Goal: Transaction & Acquisition: Subscribe to service/newsletter

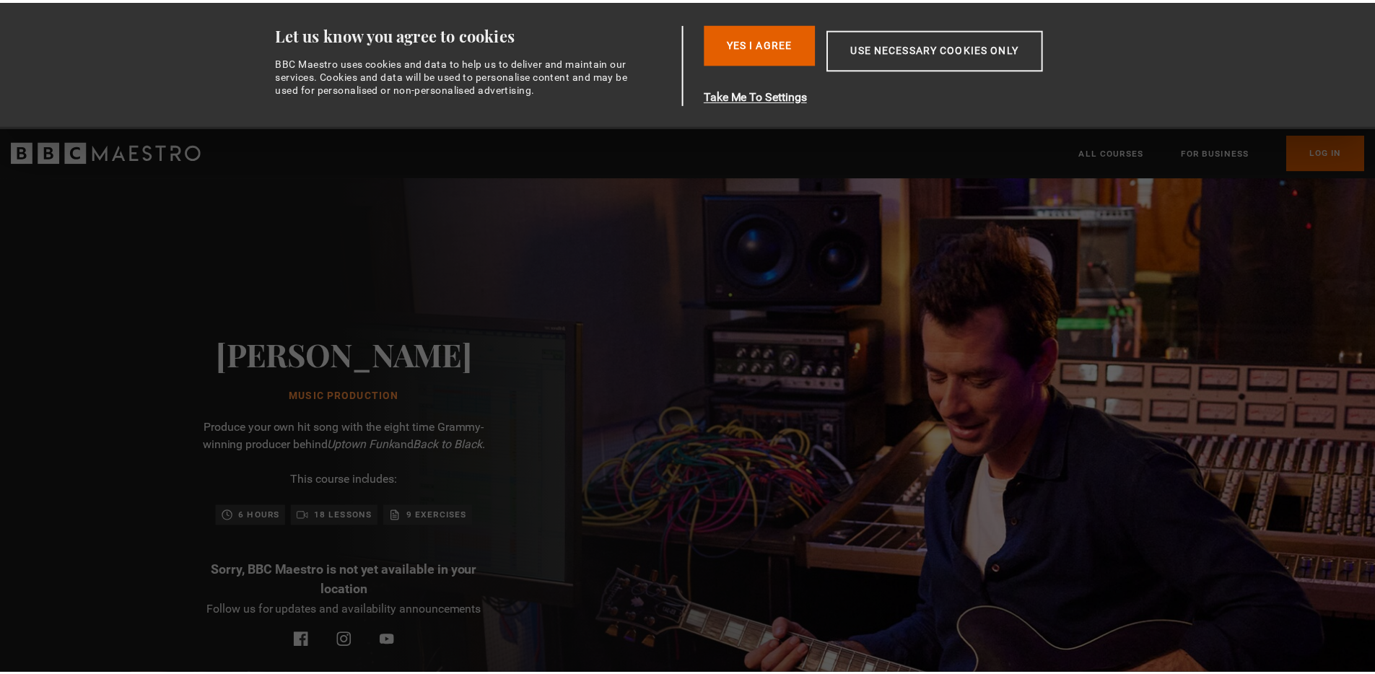
scroll to position [0, 189]
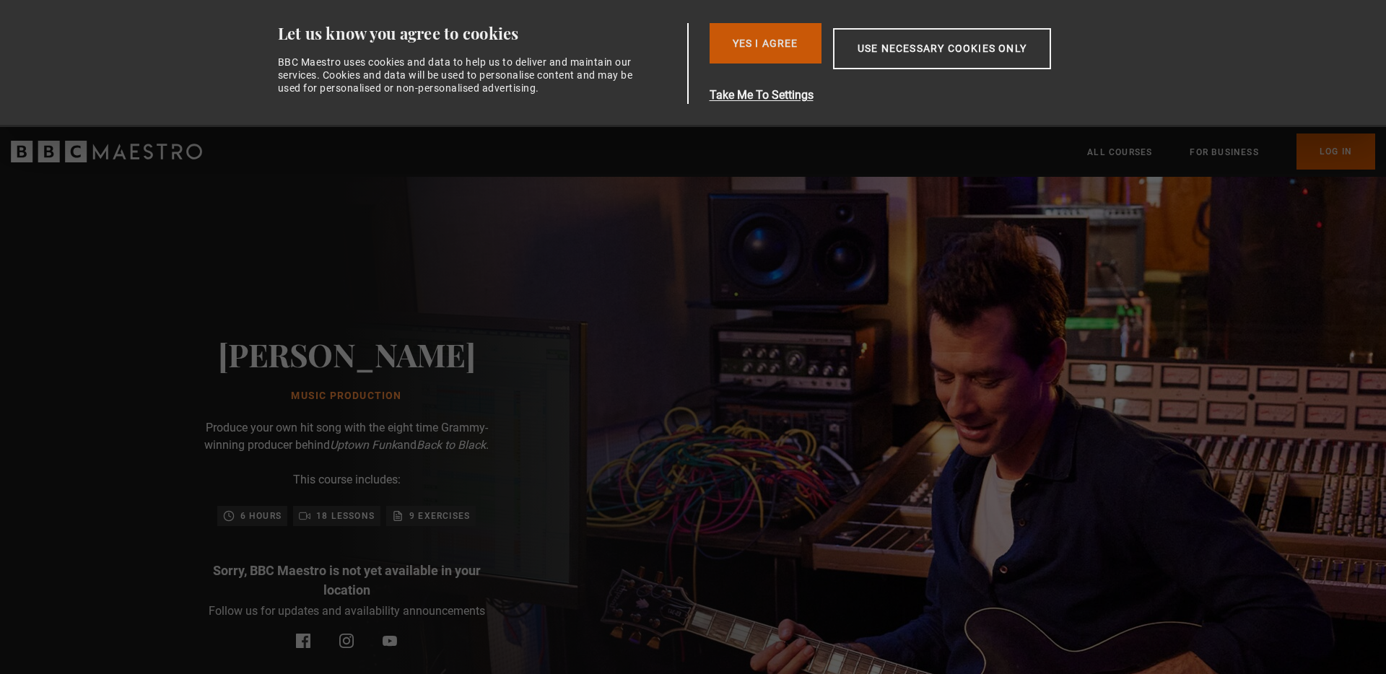
click at [794, 51] on button "Yes I Agree" at bounding box center [766, 43] width 112 height 40
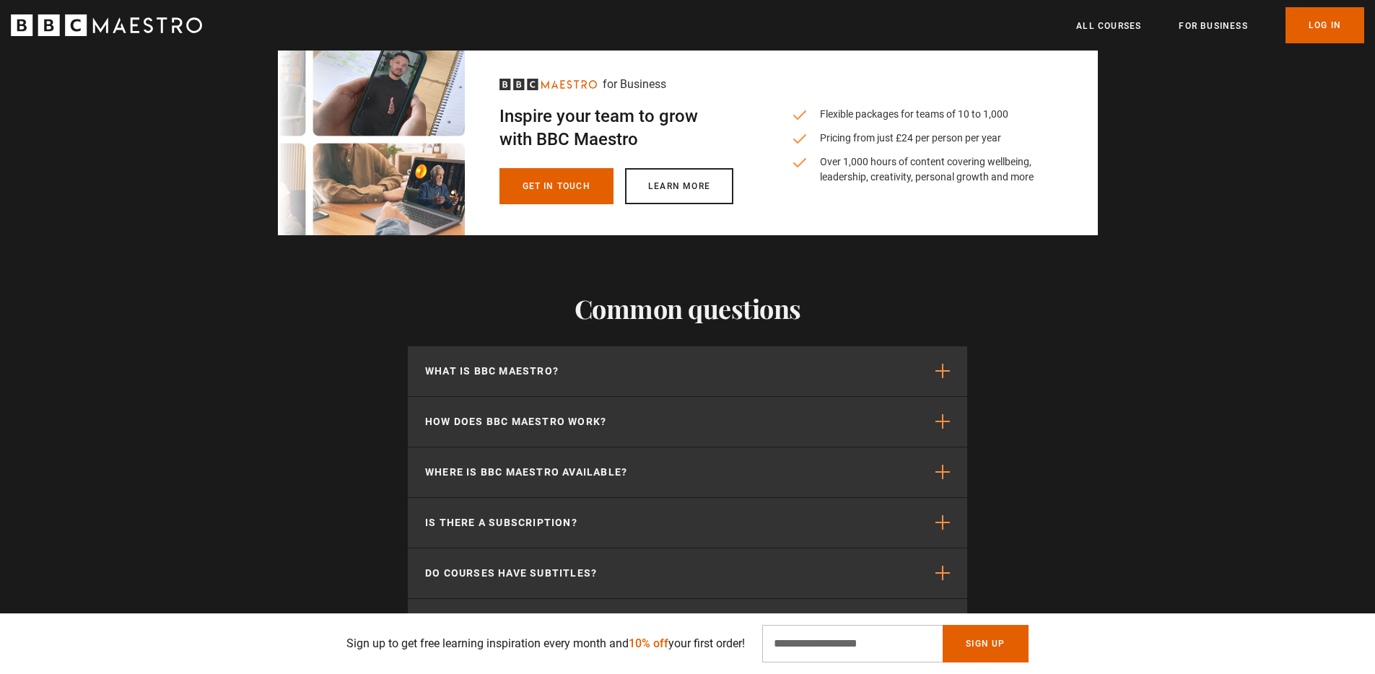
scroll to position [0, 756]
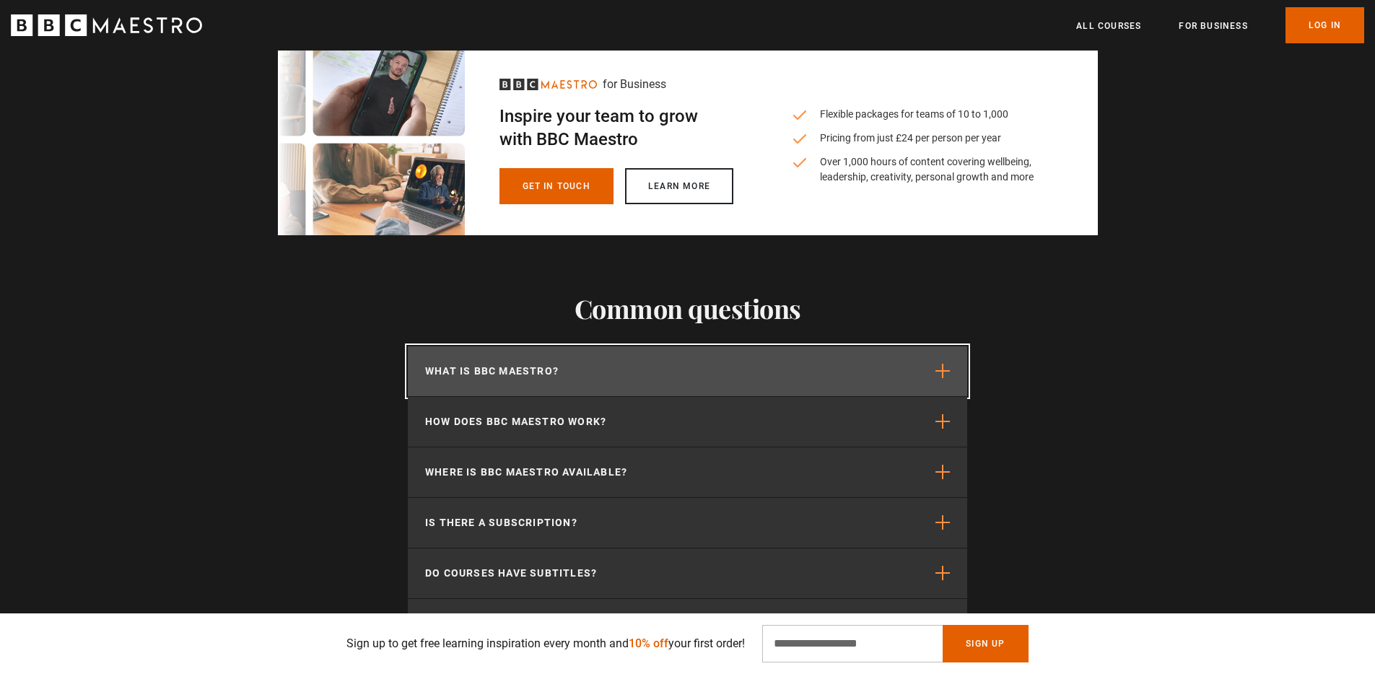
click at [828, 368] on button "What is BBC Maestro?" at bounding box center [687, 371] width 559 height 50
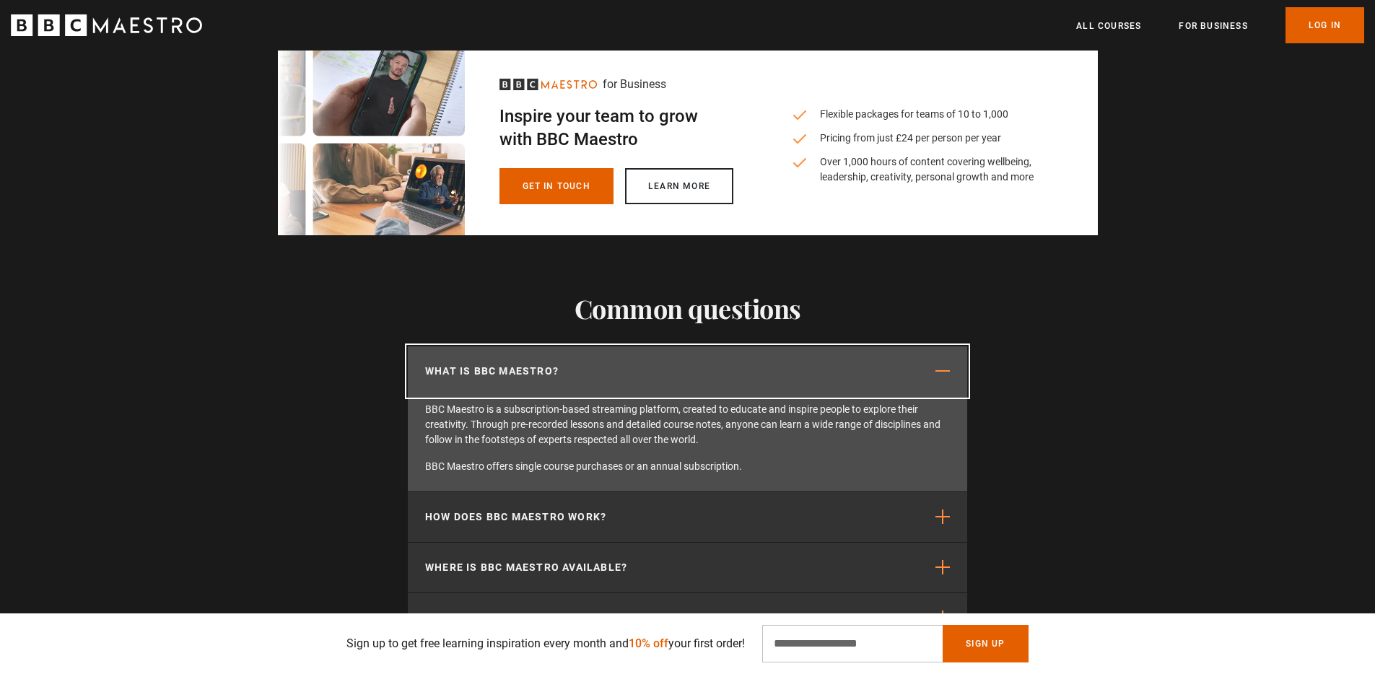
click at [828, 368] on button "What is BBC Maestro?" at bounding box center [687, 371] width 559 height 50
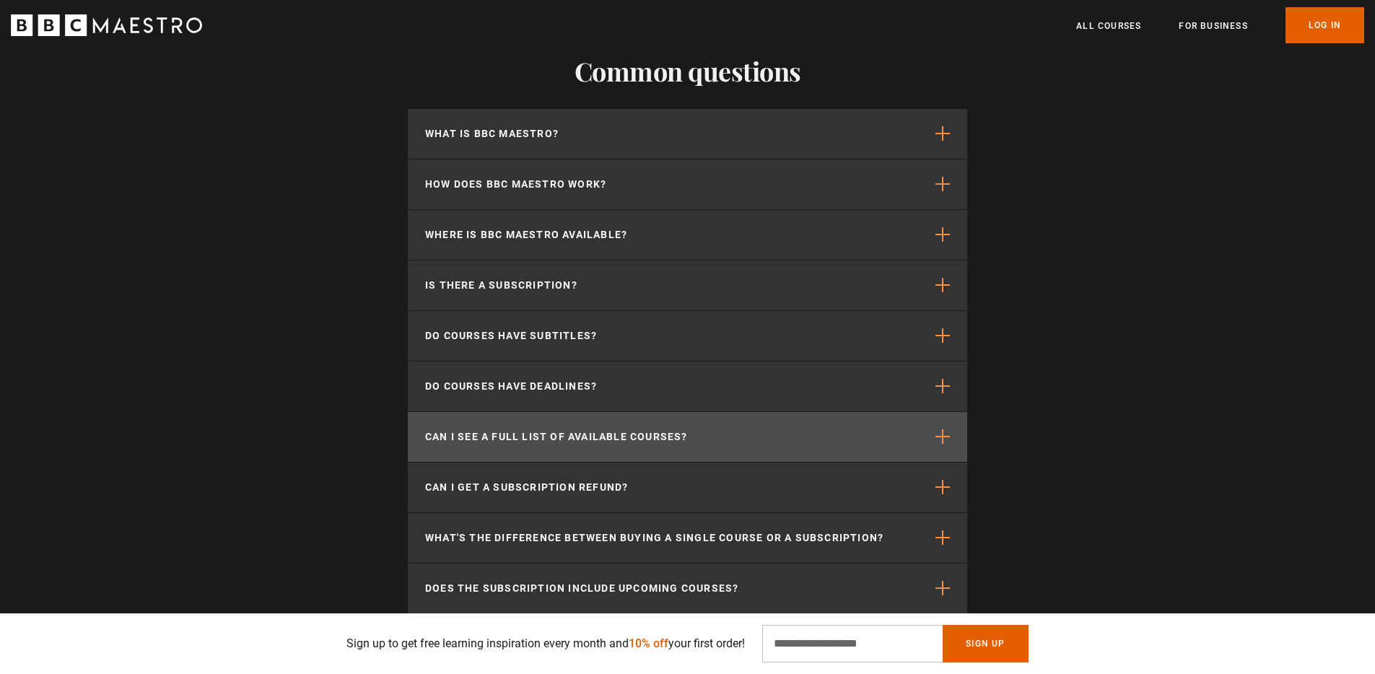
scroll to position [2992, 0]
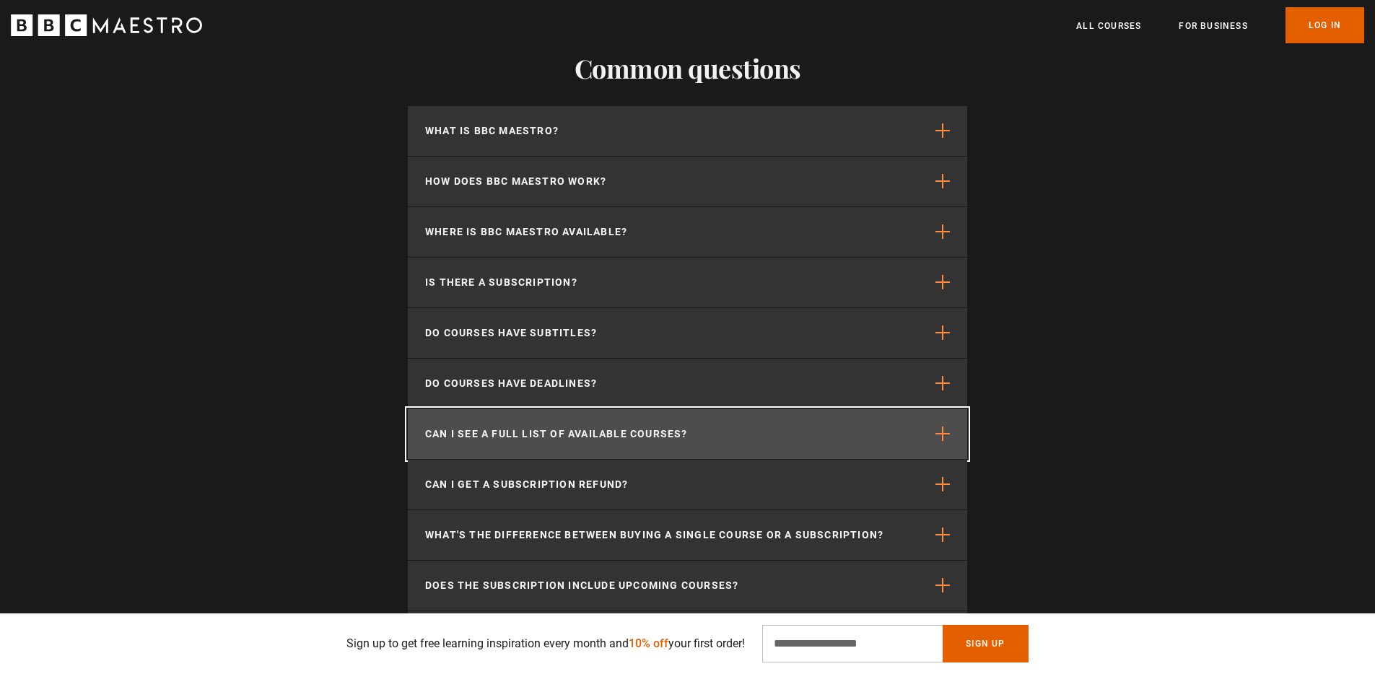
click at [704, 431] on button "Can I see a full list of available courses?" at bounding box center [687, 434] width 559 height 50
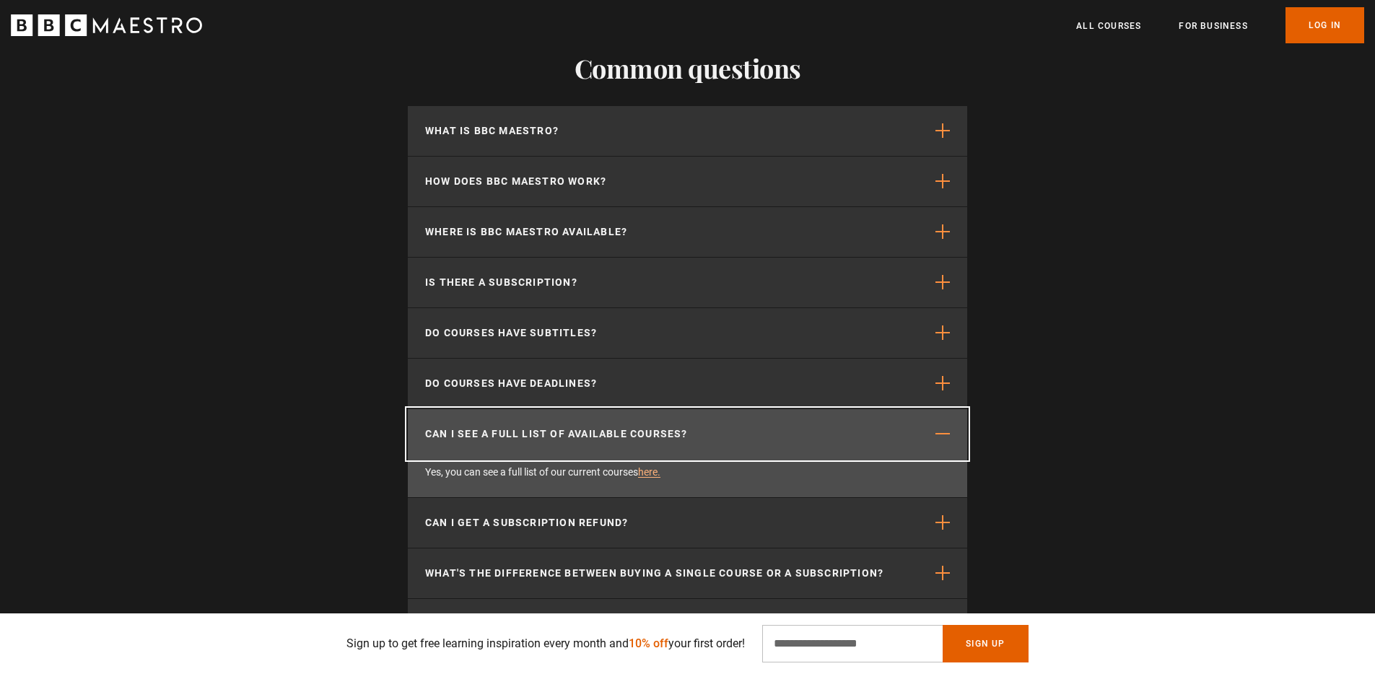
click at [704, 431] on button "Can I see a full list of available courses?" at bounding box center [687, 434] width 559 height 50
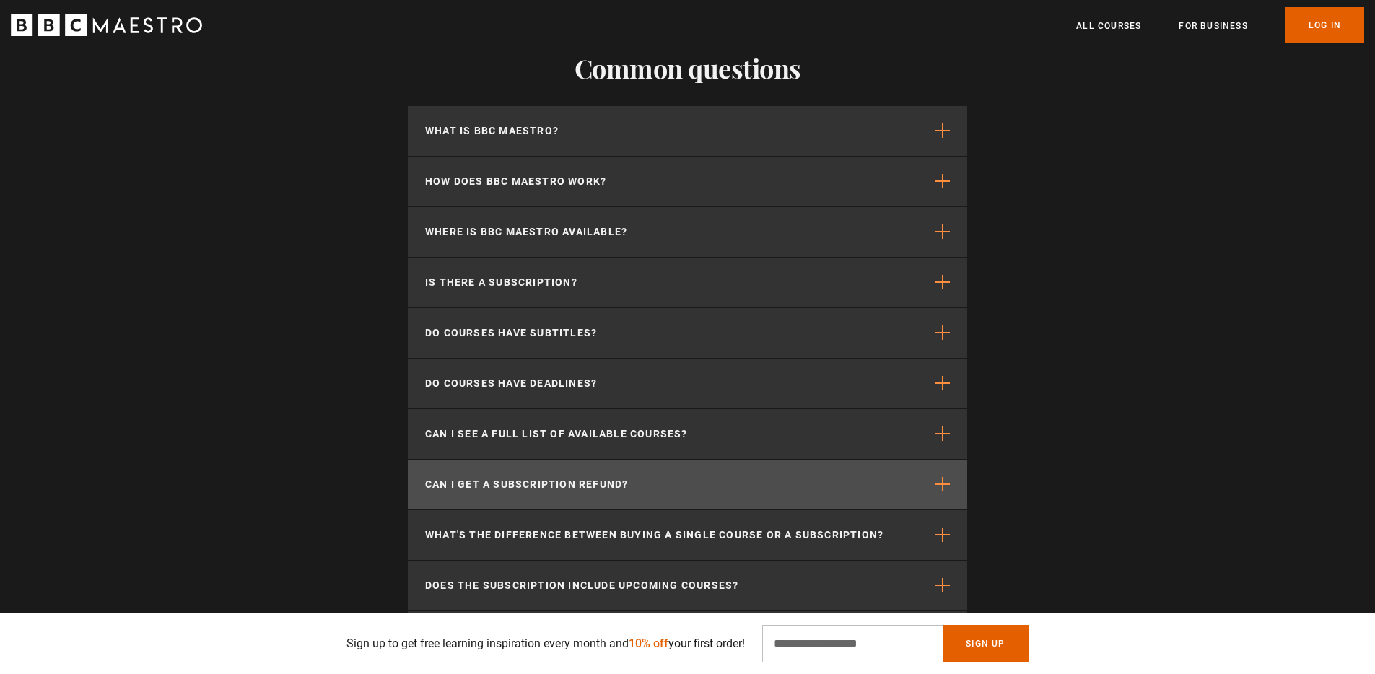
scroll to position [0, 946]
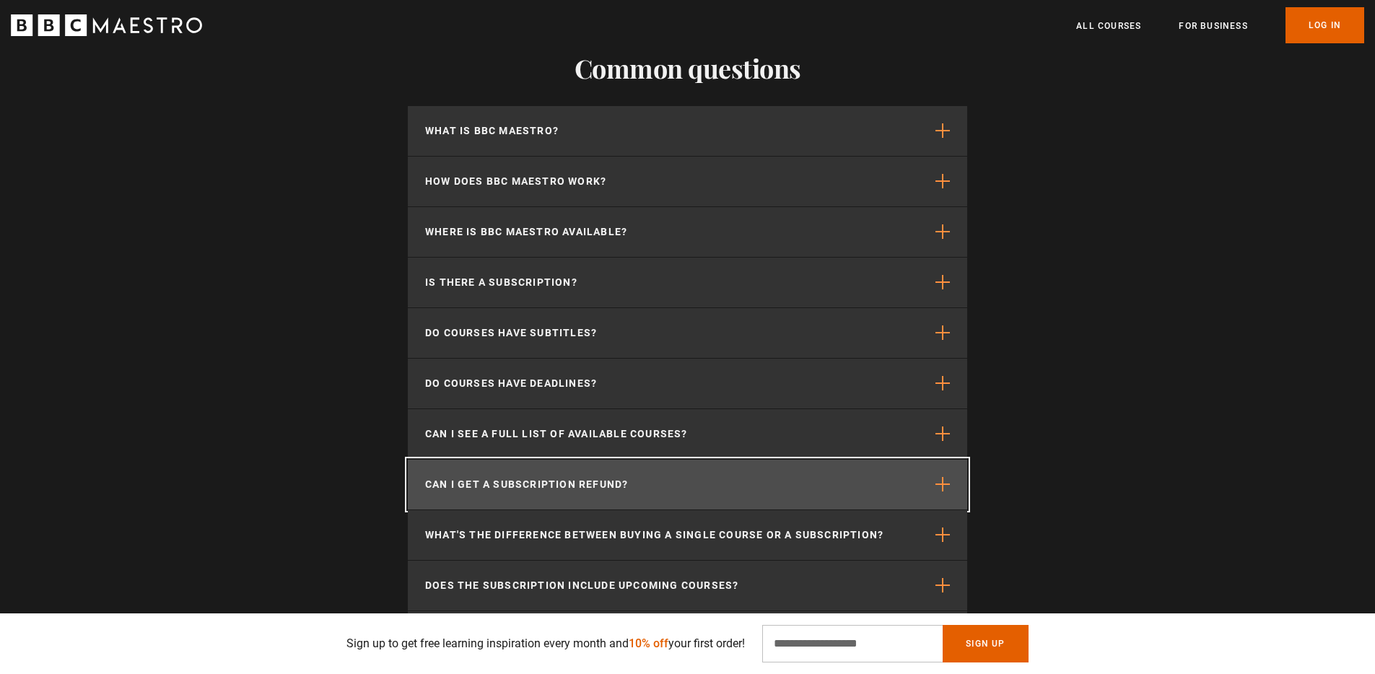
click at [685, 478] on button "Can I get a subscription refund?" at bounding box center [687, 485] width 559 height 50
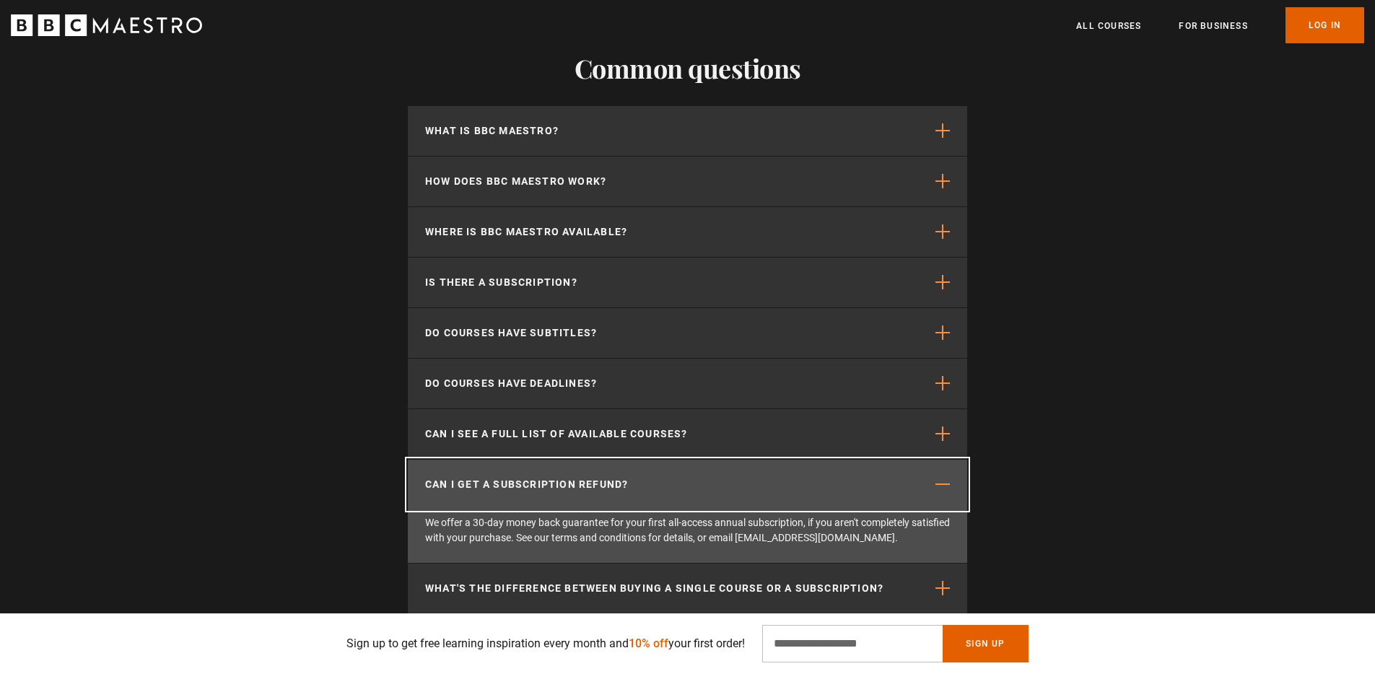
click at [685, 478] on button "Can I get a subscription refund?" at bounding box center [687, 485] width 559 height 50
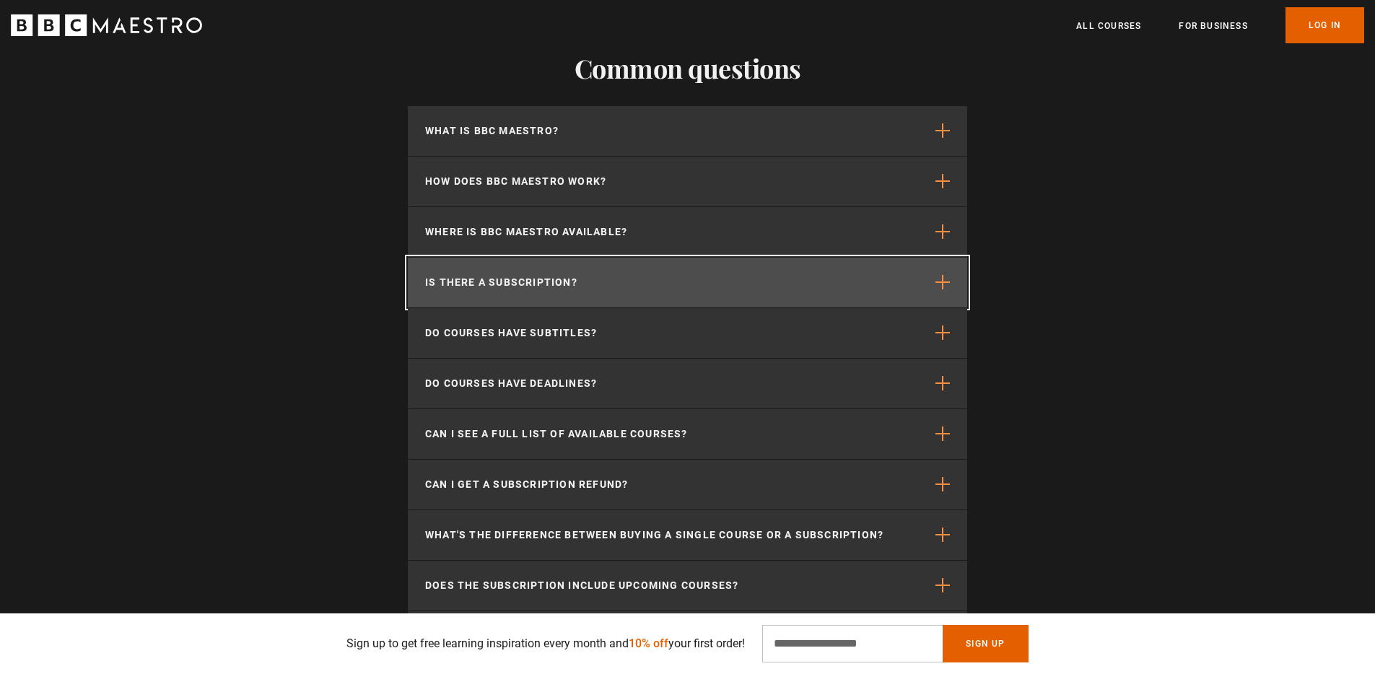
click at [686, 271] on button "Is there a subscription?" at bounding box center [687, 283] width 559 height 50
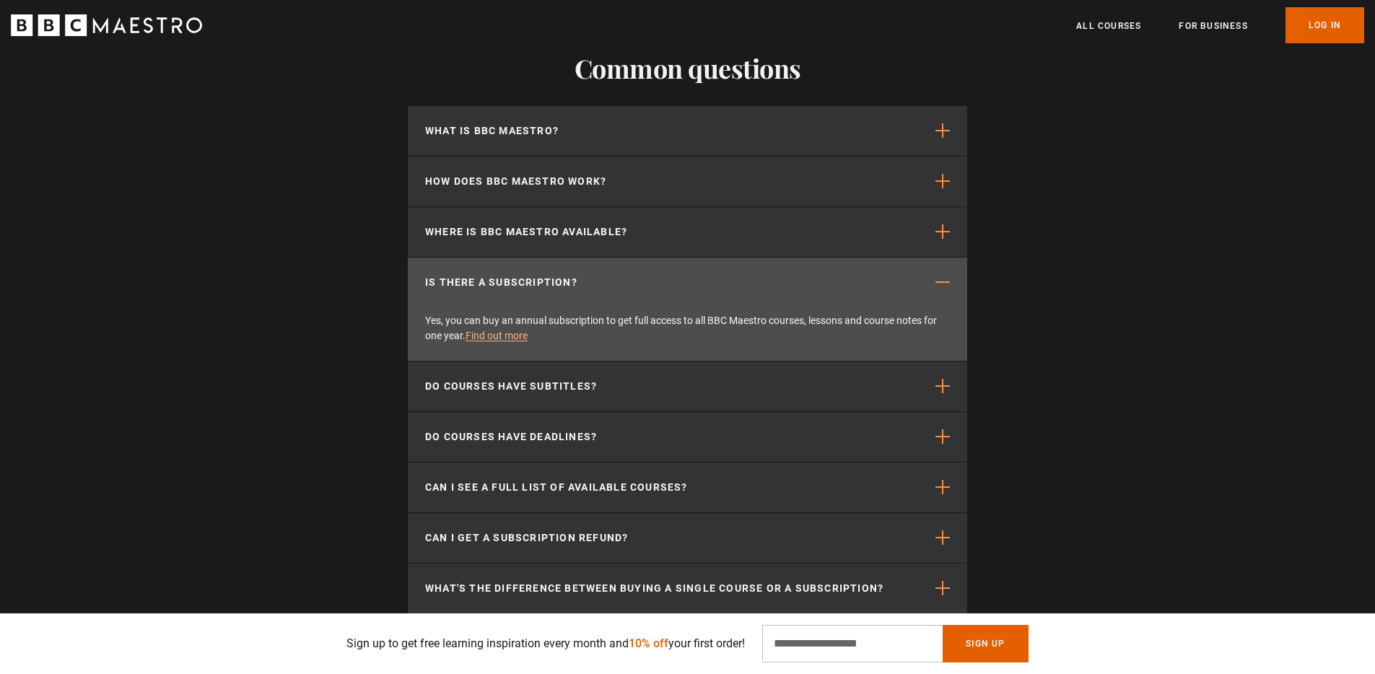
click at [476, 330] on p "Yes, you can buy an annual subscription to get full access to all BBC Maestro c…" at bounding box center [687, 328] width 525 height 30
click at [481, 330] on link "Find out more" at bounding box center [497, 336] width 62 height 12
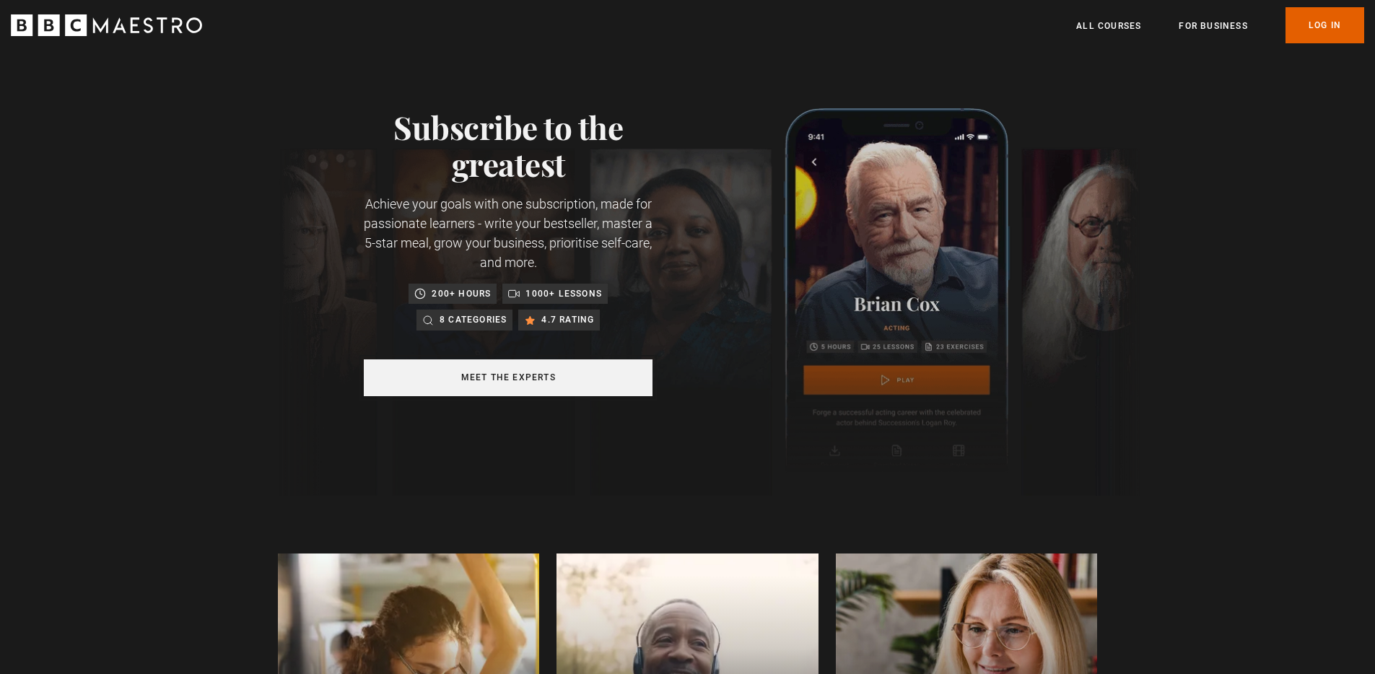
click at [479, 383] on link "Meet the experts" at bounding box center [508, 377] width 289 height 37
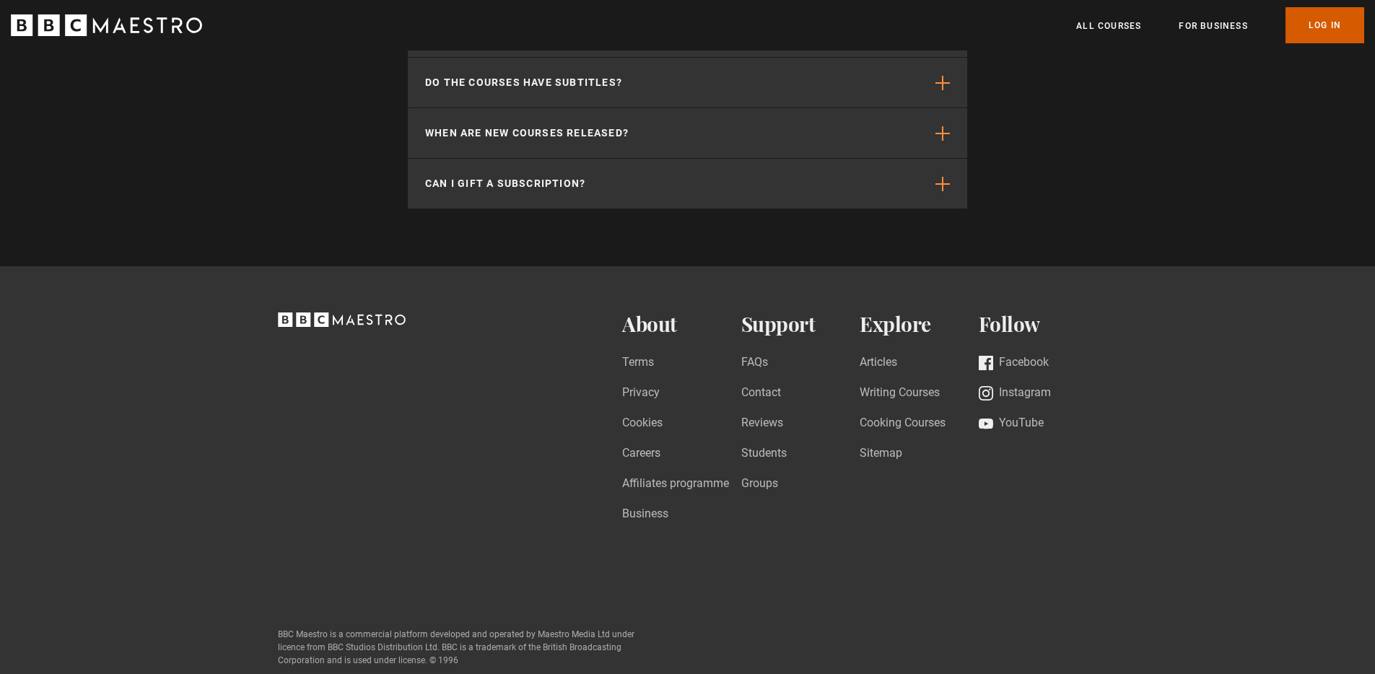
scroll to position [0, 189]
click at [1332, 32] on link "Log In" at bounding box center [1325, 25] width 79 height 36
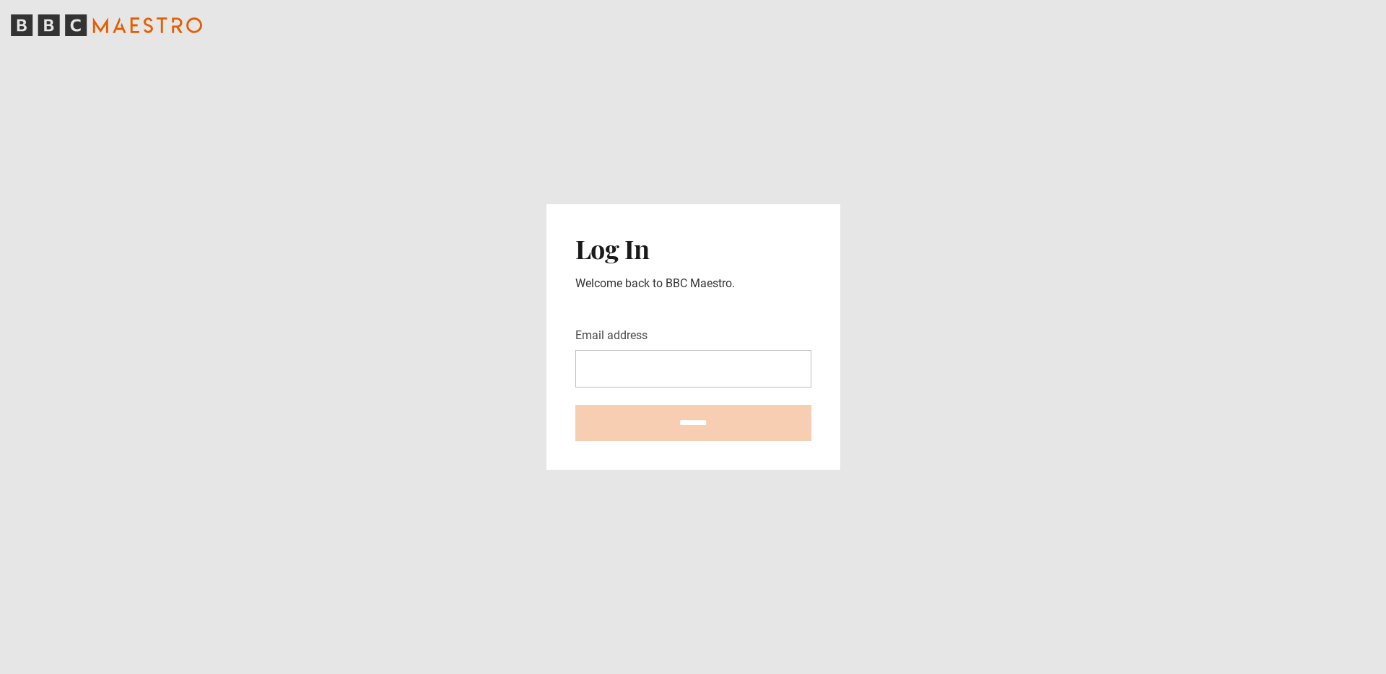
click at [658, 374] on input "Email address" at bounding box center [693, 369] width 236 height 38
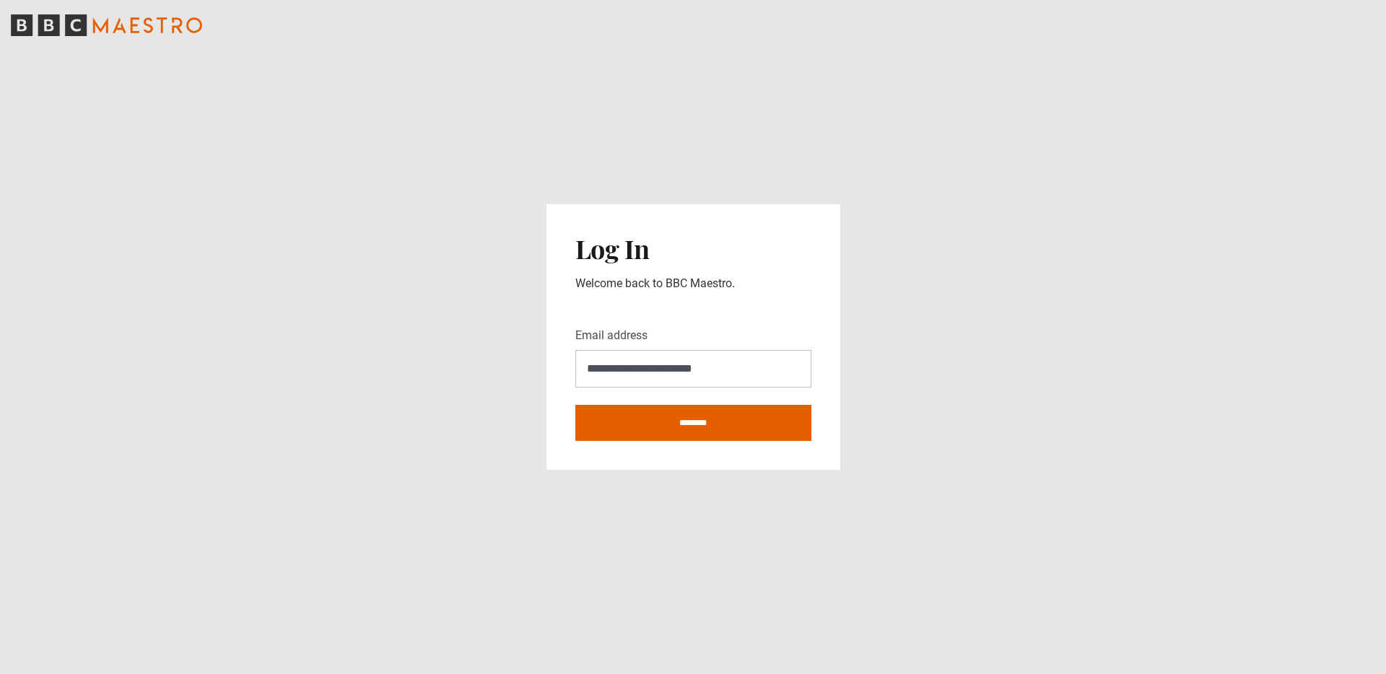
type input "**********"
click at [575, 405] on input "********" at bounding box center [693, 423] width 236 height 36
type input "**********"
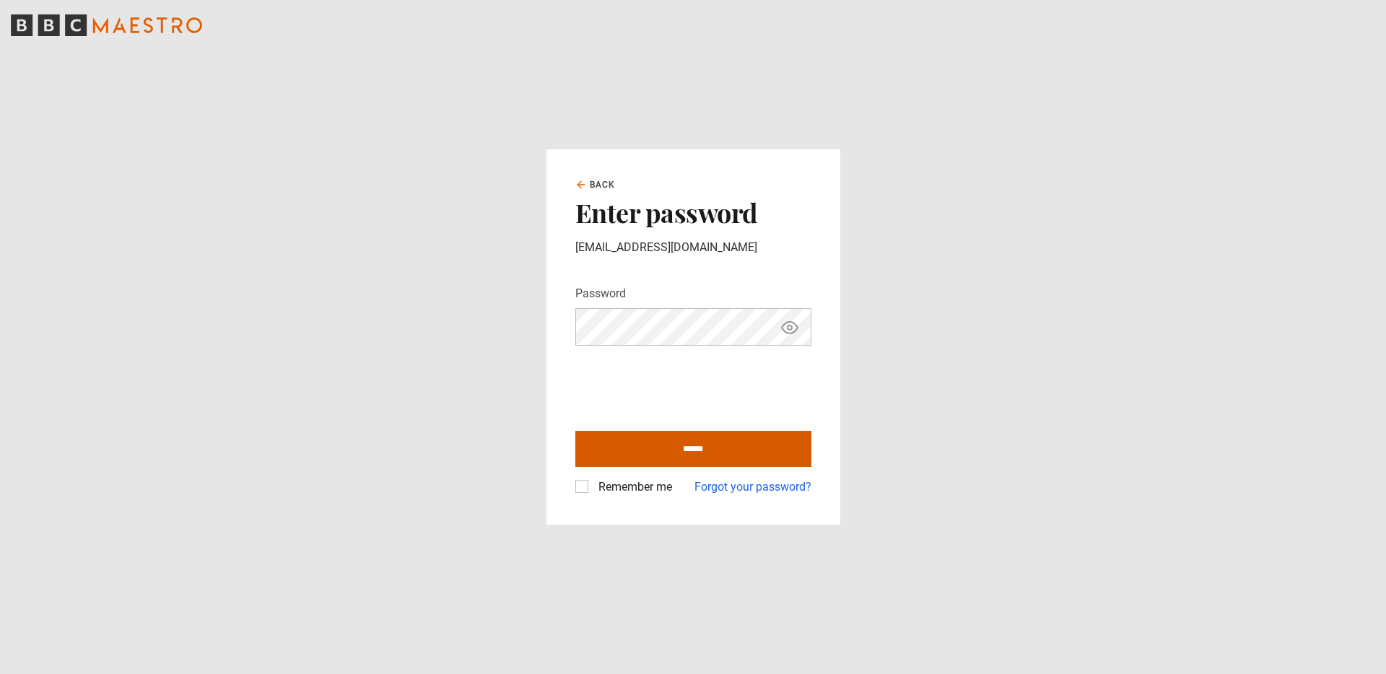
click at [619, 448] on input "******" at bounding box center [693, 449] width 236 height 36
type input "**********"
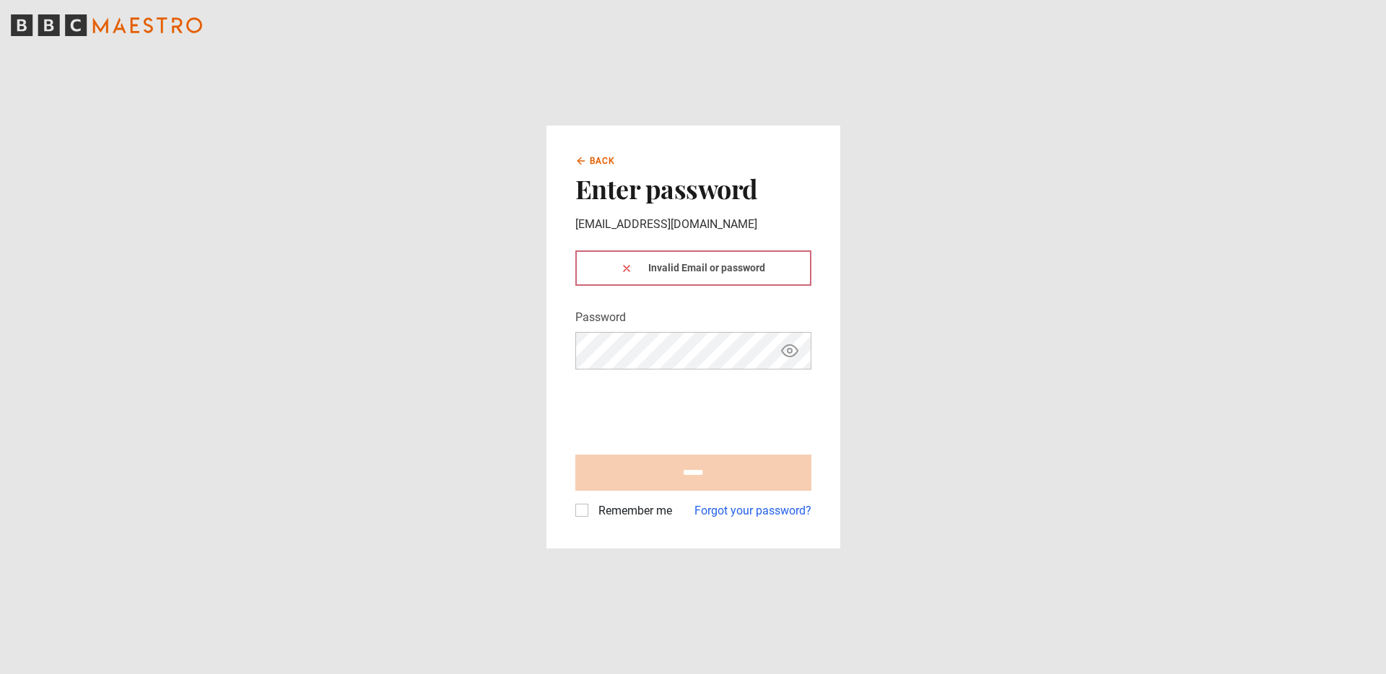
click at [600, 158] on span "Back" at bounding box center [603, 160] width 26 height 13
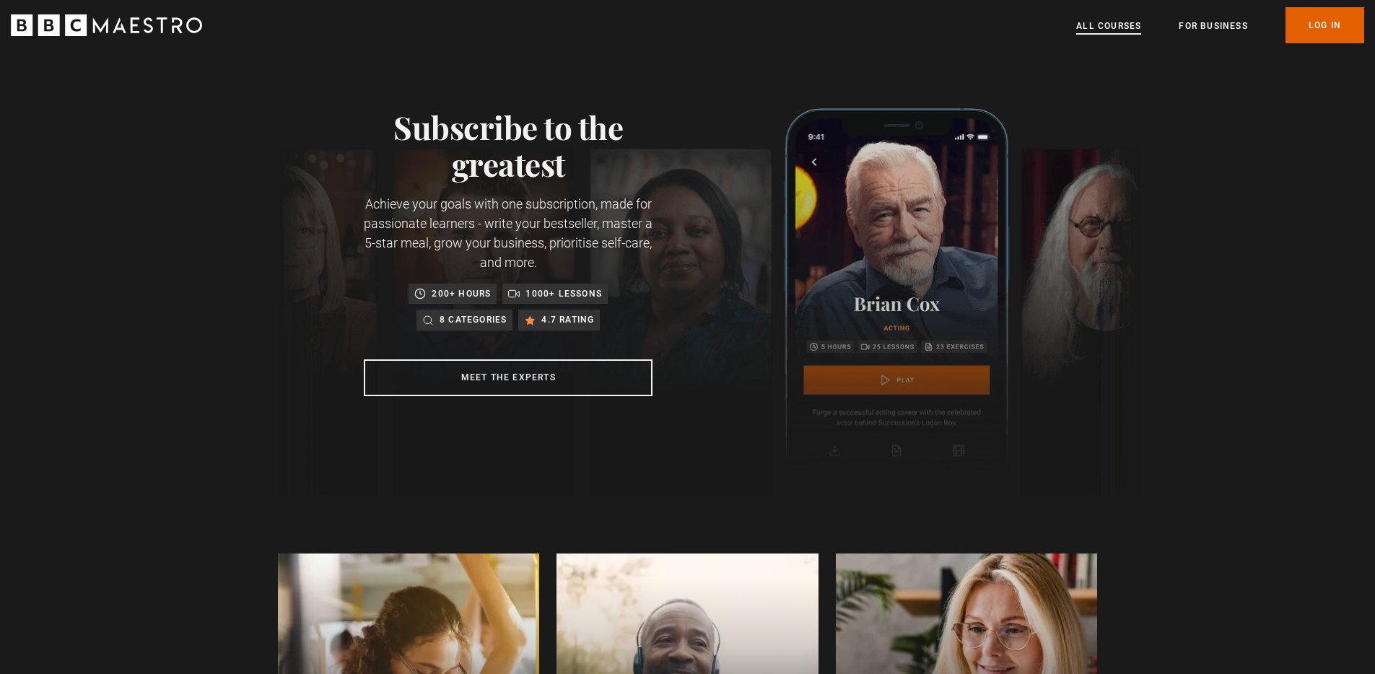
click at [1117, 25] on link "All Courses" at bounding box center [1108, 26] width 65 height 14
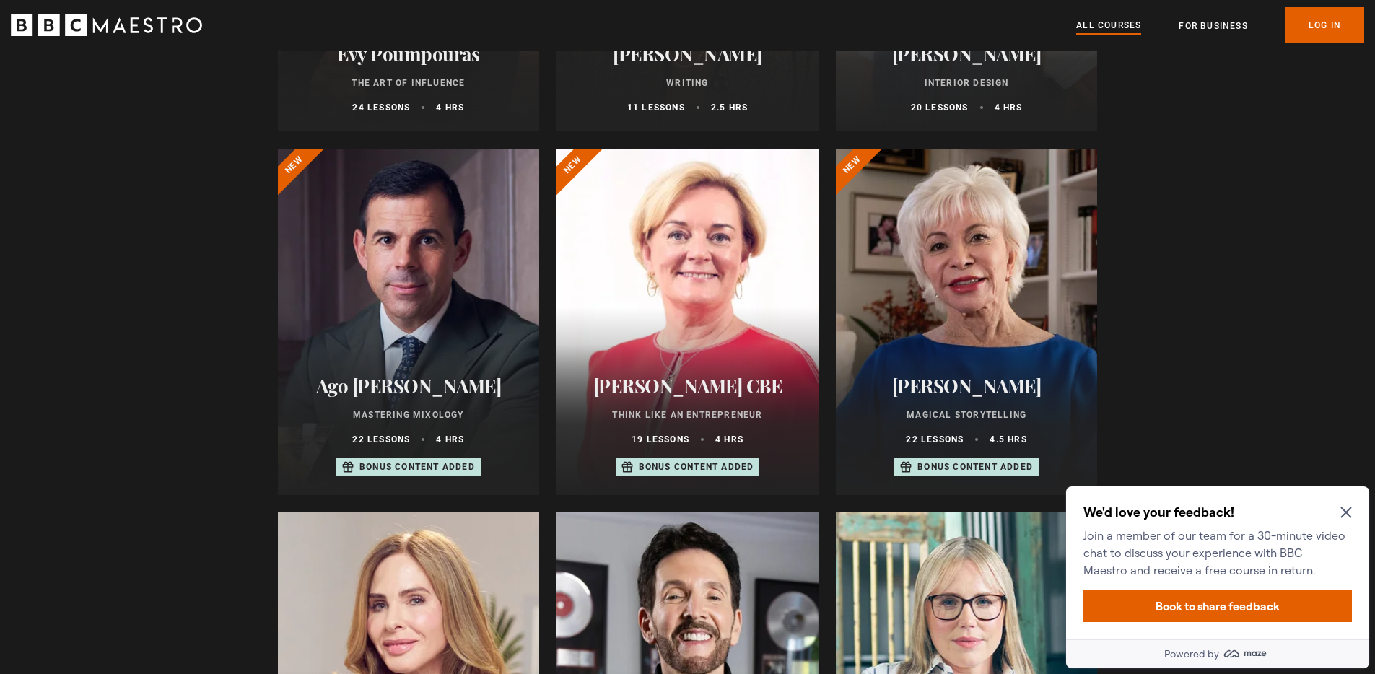
scroll to position [450, 0]
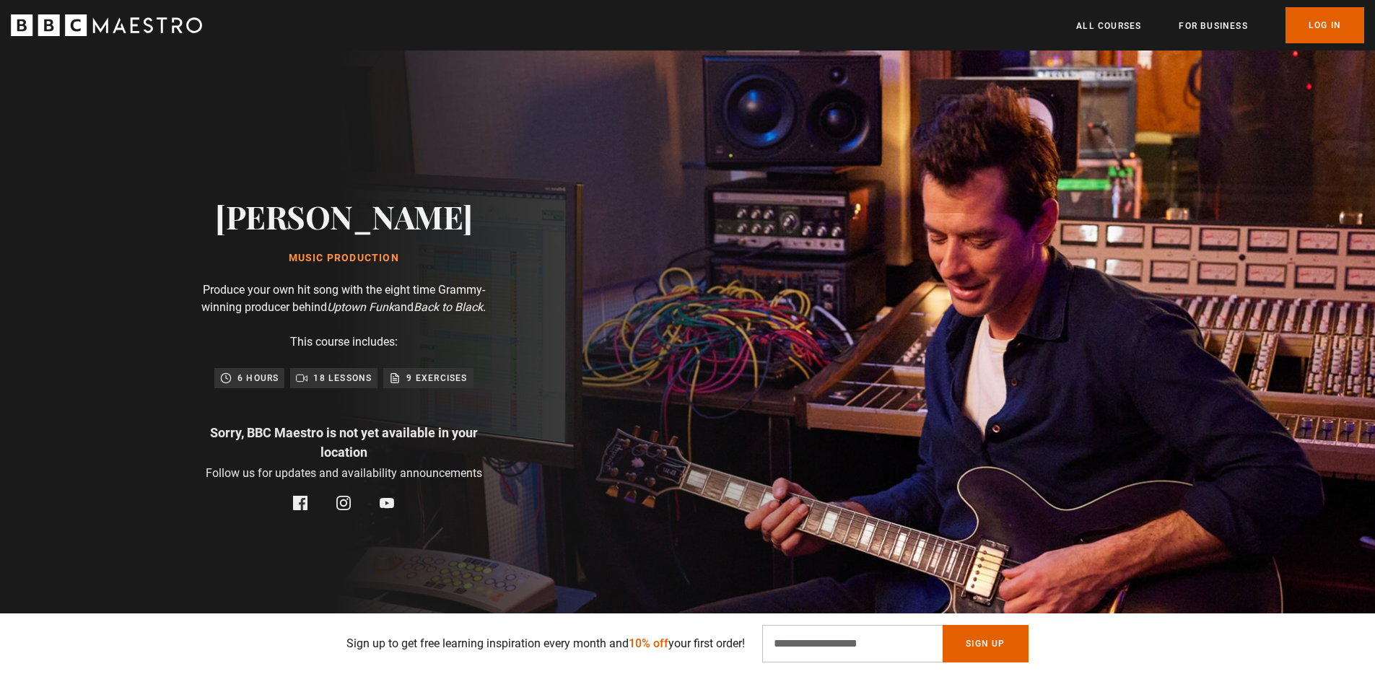
scroll to position [12, 0]
click at [655, 229] on div "[PERSON_NAME] Music Production Produce your own hit song with the eight time Gr…" at bounding box center [344, 353] width 688 height 631
